Goal: Information Seeking & Learning: Compare options

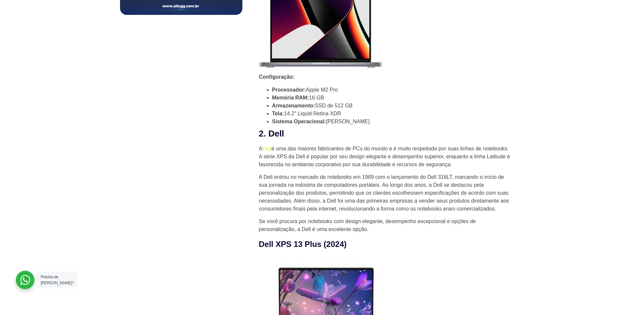
scroll to position [397, 0]
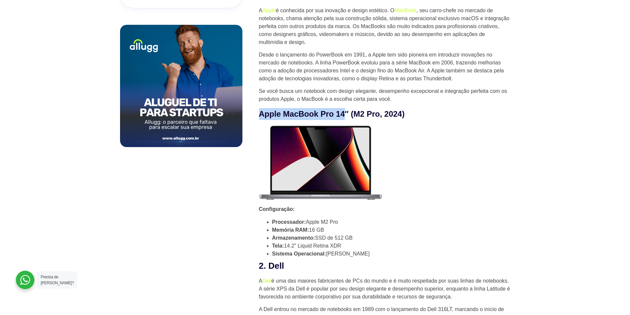
drag, startPoint x: 260, startPoint y: 112, endPoint x: 356, endPoint y: 108, distance: 96.0
click at [356, 109] on strong "Apple MacBook Pro 14″ (M2 Pro, 2024)" at bounding box center [332, 113] width 146 height 9
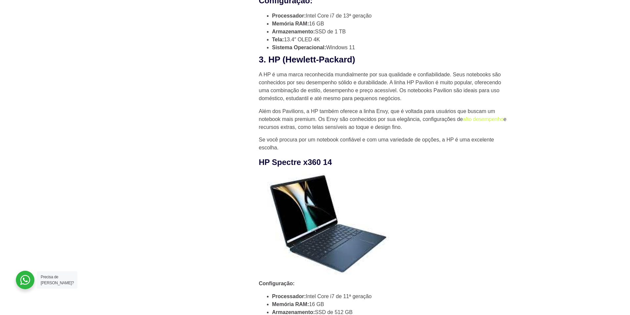
scroll to position [992, 0]
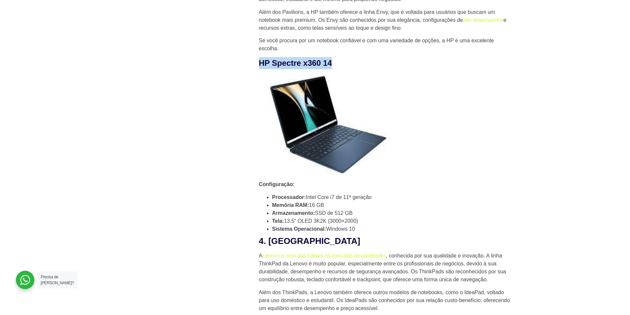
drag, startPoint x: 260, startPoint y: 59, endPoint x: 344, endPoint y: 59, distance: 84.3
click at [332, 59] on strong "HP Spectre x360 14" at bounding box center [295, 63] width 73 height 9
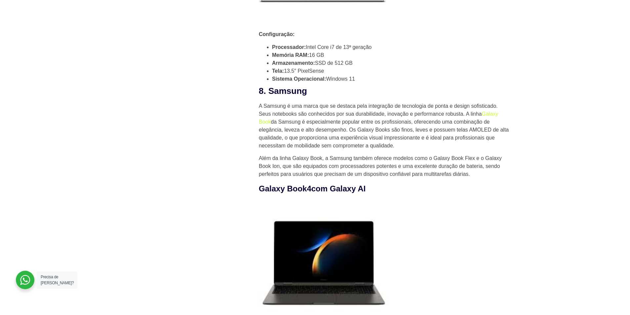
scroll to position [2380, 0]
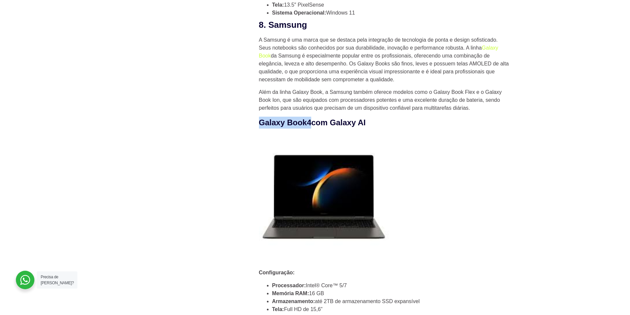
drag, startPoint x: 259, startPoint y: 129, endPoint x: 320, endPoint y: 129, distance: 60.2
click at [320, 129] on h3 "Galaxy Book4 com Galaxy AI" at bounding box center [384, 123] width 251 height 12
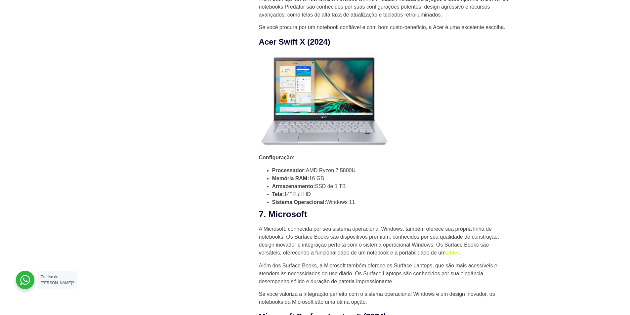
scroll to position [1851, 0]
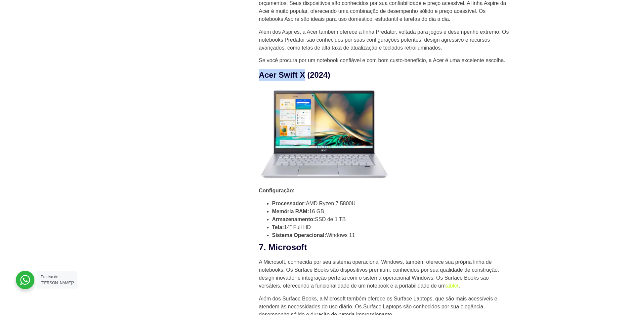
drag, startPoint x: 261, startPoint y: 78, endPoint x: 313, endPoint y: 76, distance: 51.6
click at [313, 76] on strong "Acer Swift X (2024)" at bounding box center [294, 74] width 71 height 9
